Goal: Task Accomplishment & Management: Manage account settings

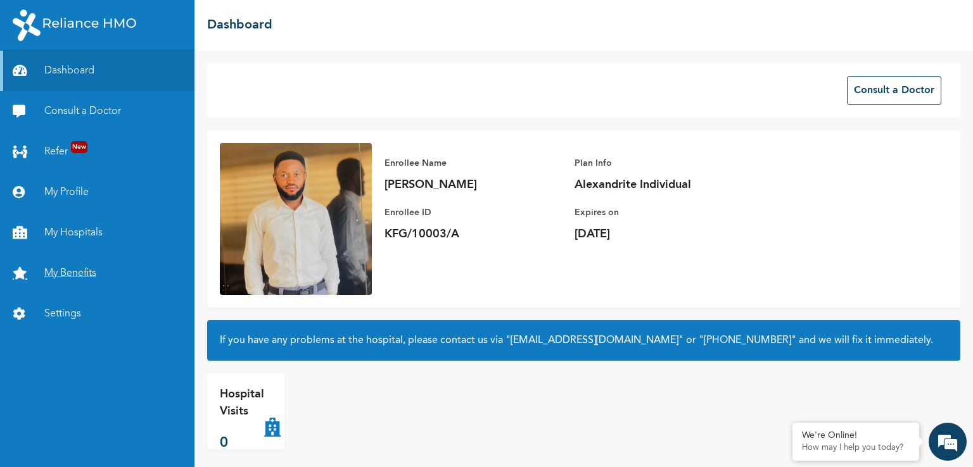
click at [86, 279] on link "My Benefits" at bounding box center [97, 273] width 194 height 41
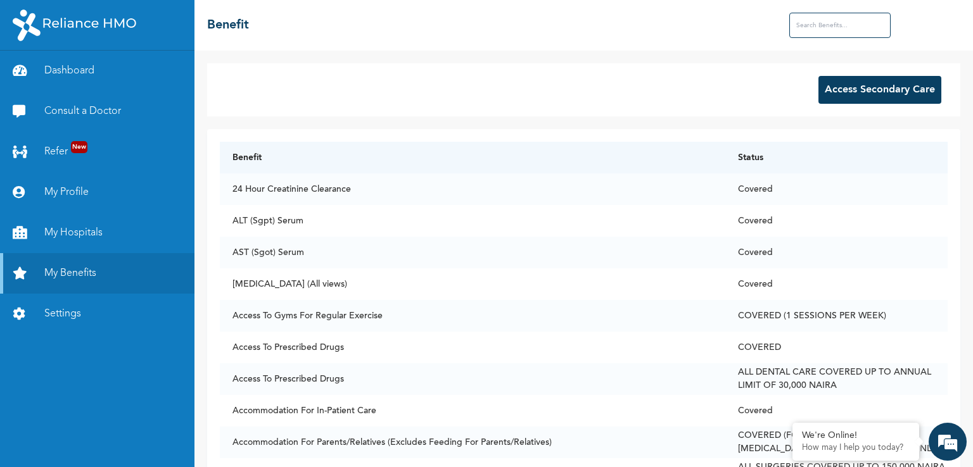
click at [833, 22] on input "text" at bounding box center [839, 25] width 101 height 25
click at [965, 458] on div "We're Online! How may I help you [DATE]?" at bounding box center [947, 442] width 38 height 38
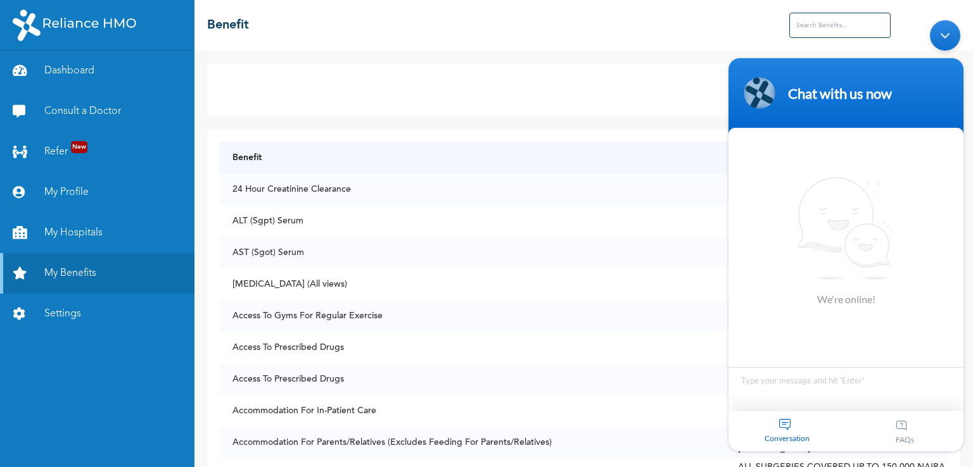
click at [965, 284] on body "Chat with us now We're online! Conversation FAQs" at bounding box center [846, 235] width 248 height 444
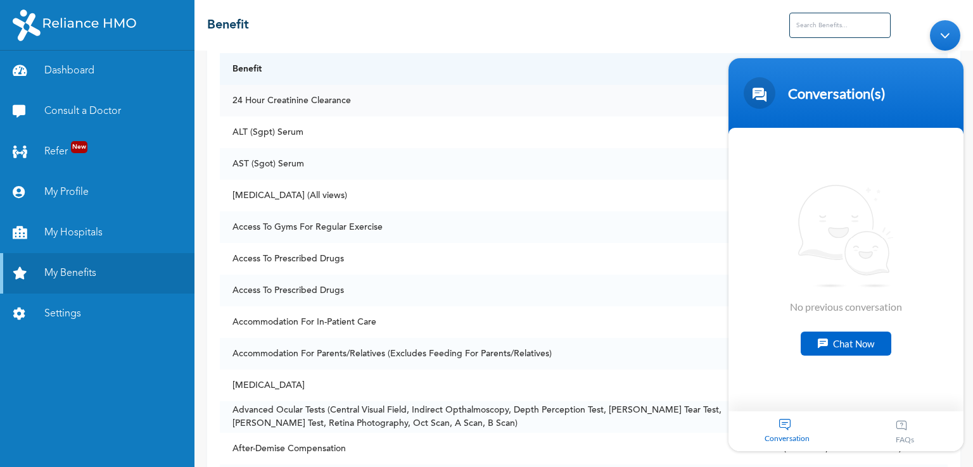
scroll to position [94, 0]
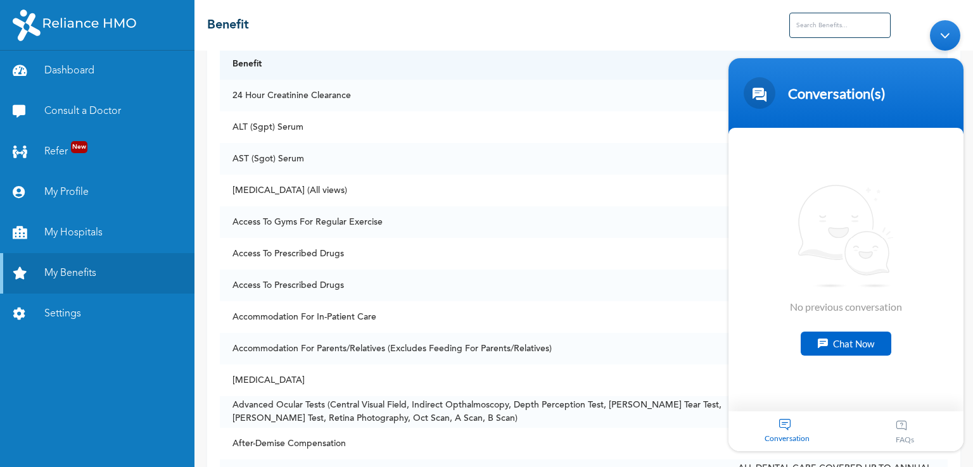
click at [937, 32] on div "Minimize live chat window" at bounding box center [945, 35] width 30 height 30
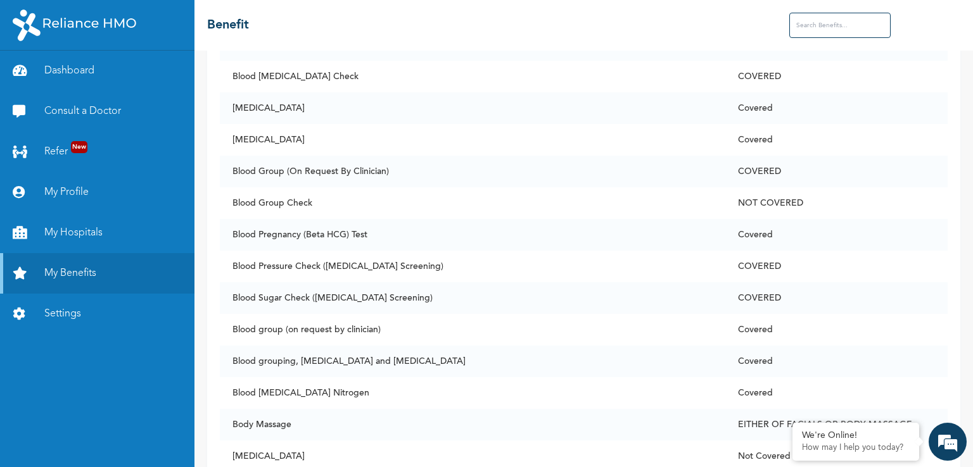
scroll to position [846, 0]
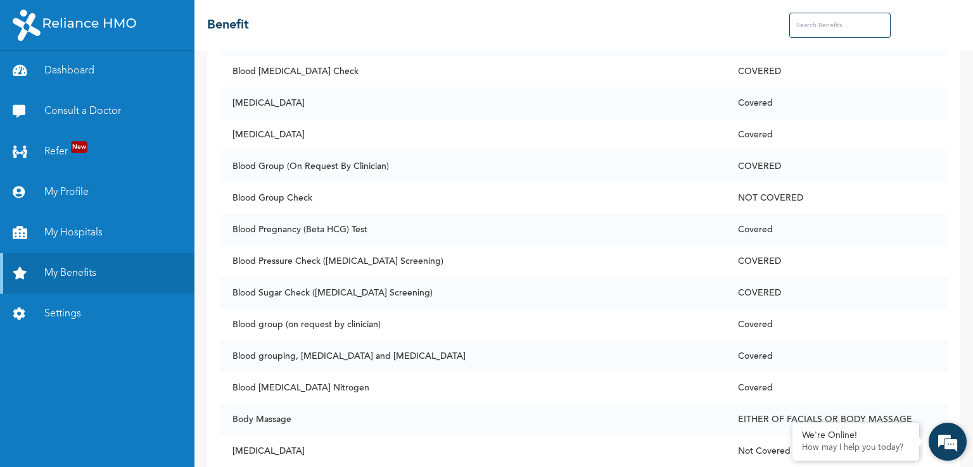
click at [966, 459] on div "We're Online! How may I help you [DATE]?" at bounding box center [947, 442] width 38 height 38
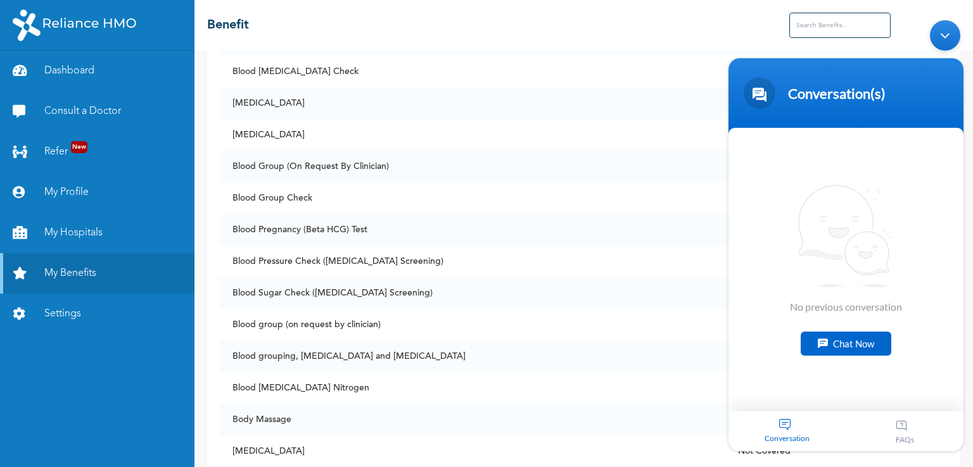
click at [966, 459] on div "We're Online! How may I help you [DATE]?" at bounding box center [947, 442] width 38 height 38
click at [950, 31] on div "Minimize live chat window" at bounding box center [945, 35] width 30 height 30
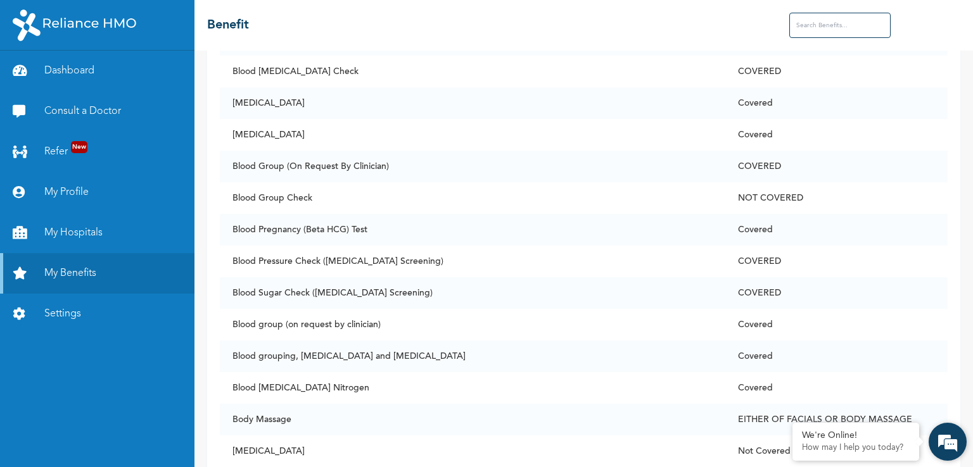
click at [964, 459] on div "We're Online! How may I help you [DATE]?" at bounding box center [947, 442] width 38 height 38
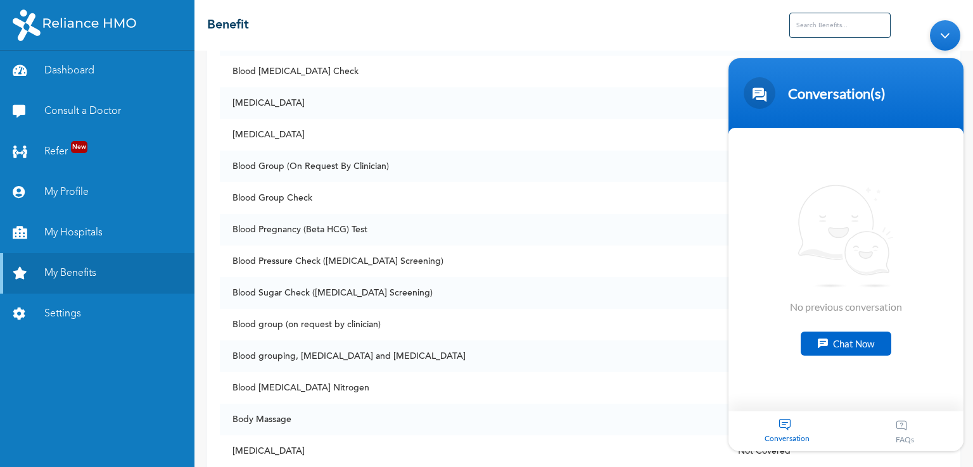
click at [965, 460] on div "We're Online! How may I help you [DATE]?" at bounding box center [947, 442] width 38 height 38
click at [944, 37] on div "Minimize live chat window" at bounding box center [945, 35] width 30 height 30
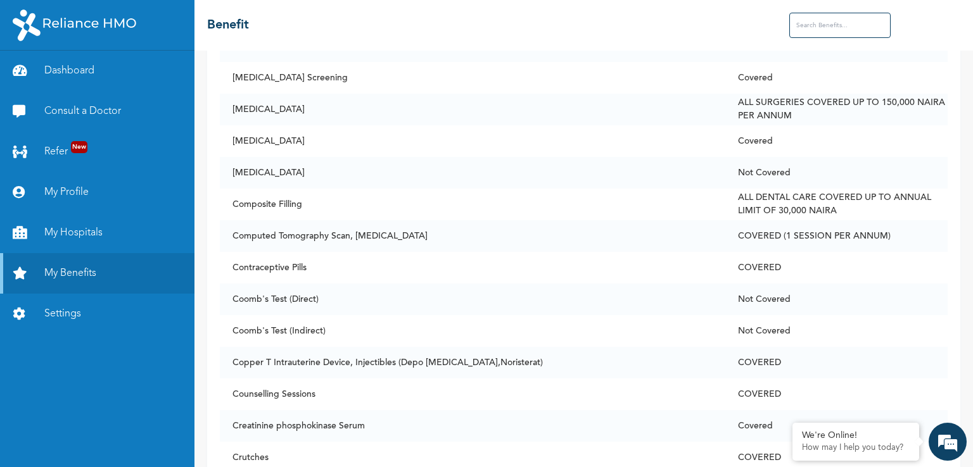
scroll to position [1676, 0]
